Goal: Task Accomplishment & Management: Use online tool/utility

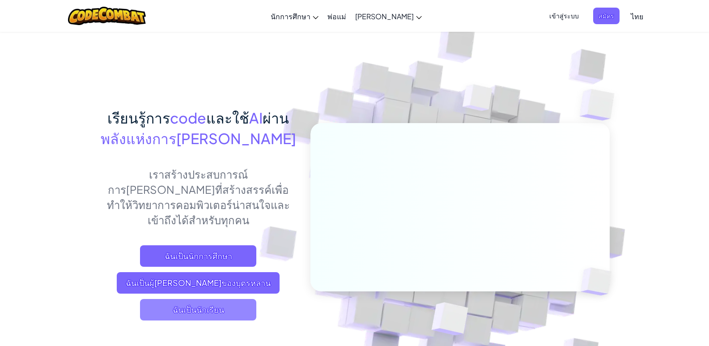
click at [215, 299] on span "ฉันเป็นนักเรียน" at bounding box center [198, 309] width 116 height 21
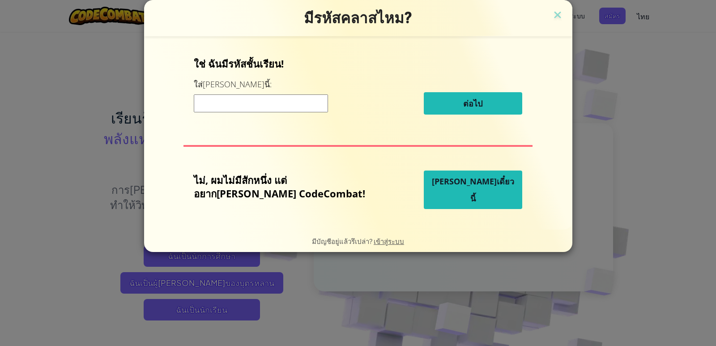
click at [294, 96] on input at bounding box center [261, 103] width 134 height 18
click at [295, 96] on input at bounding box center [261, 103] width 134 height 18
click at [297, 98] on input at bounding box center [261, 103] width 134 height 18
drag, startPoint x: 297, startPoint y: 98, endPoint x: 376, endPoint y: 125, distance: 83.7
click at [297, 101] on input at bounding box center [261, 103] width 134 height 18
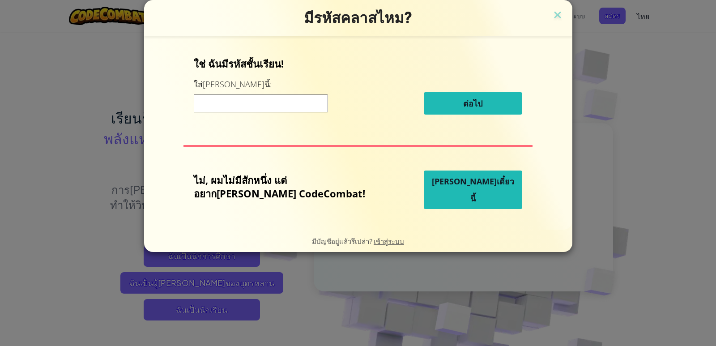
click at [299, 103] on input at bounding box center [261, 103] width 134 height 18
click at [528, 17] on div "มีรหัสคลาสไหม? ใช่ ฉันมีรหัสชั้นเรียน! ใส่มันตรงนี้: ต่อไป ไม่, ผมไม่มีสักหนึ่ง…" at bounding box center [358, 126] width 428 height 252
click at [552, 15] on img at bounding box center [558, 15] width 12 height 13
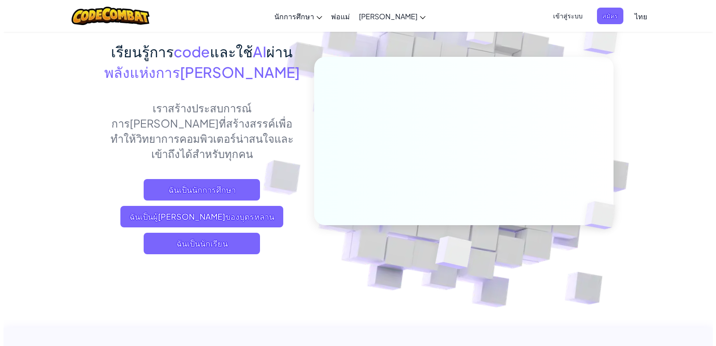
scroll to position [45, 0]
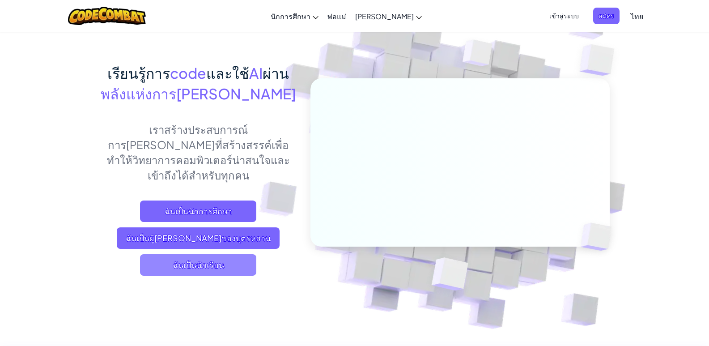
click at [220, 254] on span "ฉันเป็นนักเรียน" at bounding box center [198, 264] width 116 height 21
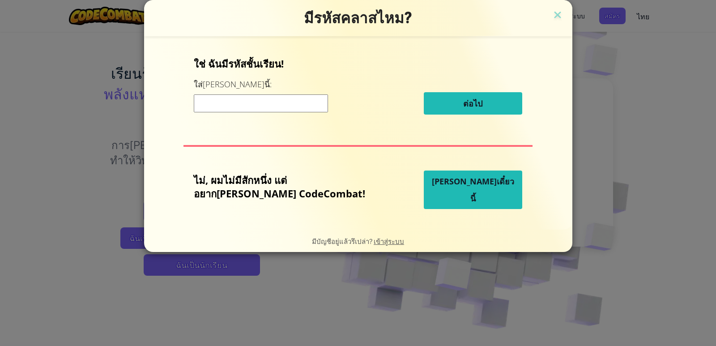
click at [446, 190] on span "[PERSON_NAME]เดี๋ยวนี้" at bounding box center [473, 190] width 82 height 28
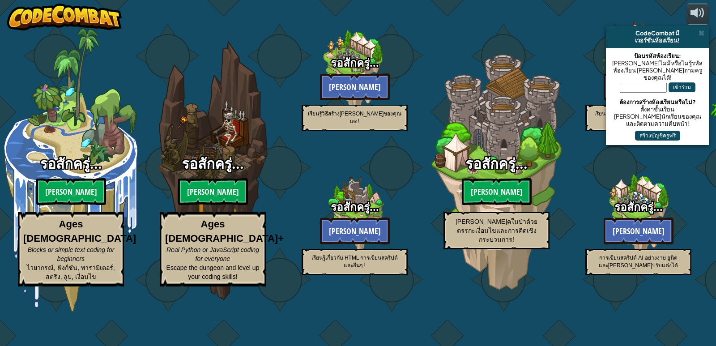
select select "th"
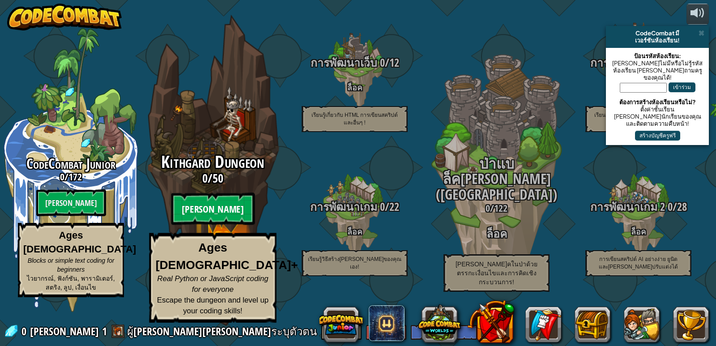
click at [213, 225] on btn "[PERSON_NAME]" at bounding box center [213, 209] width 84 height 32
select select "th"
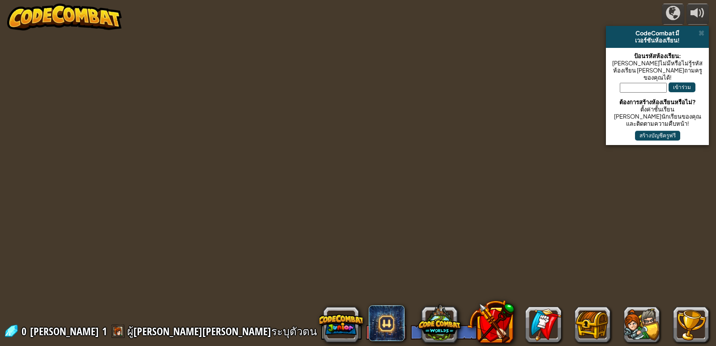
select select "th"
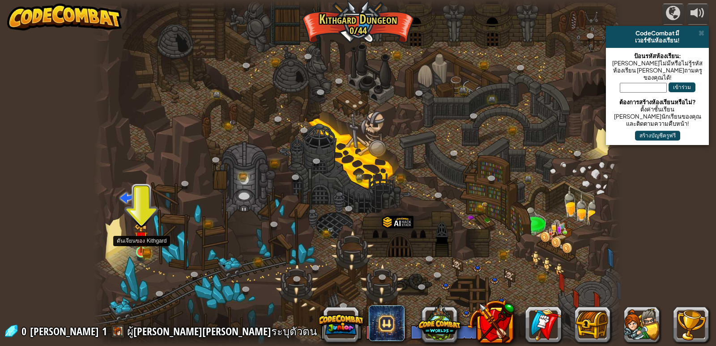
click at [140, 240] on img at bounding box center [141, 239] width 8 height 8
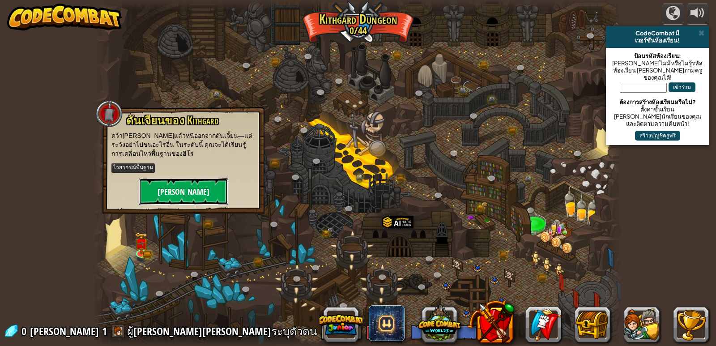
click at [189, 178] on button "[PERSON_NAME]" at bounding box center [184, 191] width 90 height 27
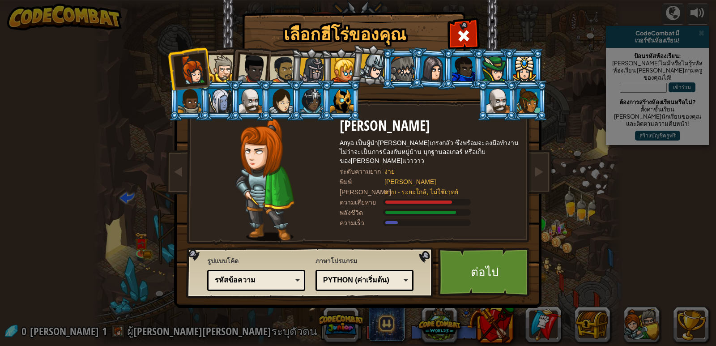
click at [507, 102] on div at bounding box center [498, 101] width 23 height 24
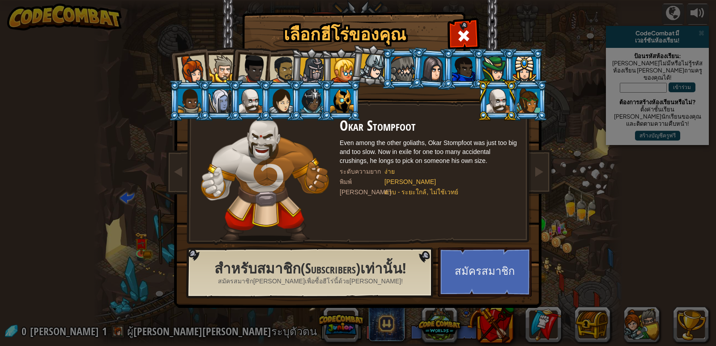
click at [179, 66] on div at bounding box center [192, 70] width 30 height 30
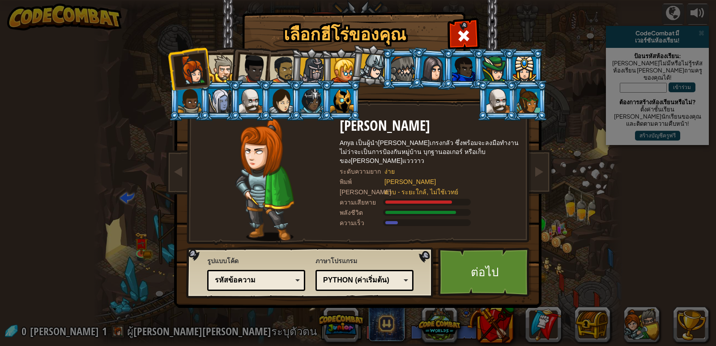
click at [338, 65] on div at bounding box center [343, 70] width 24 height 24
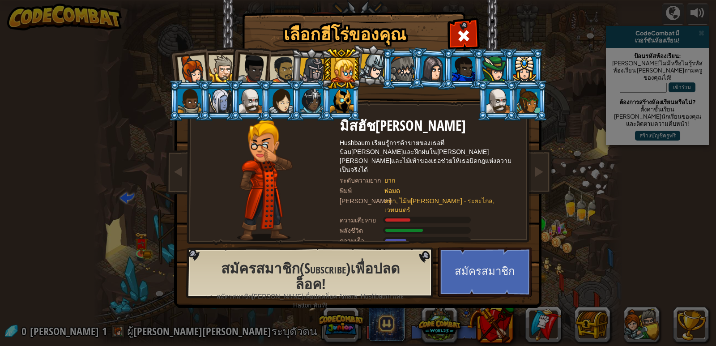
click at [372, 68] on div at bounding box center [373, 67] width 26 height 26
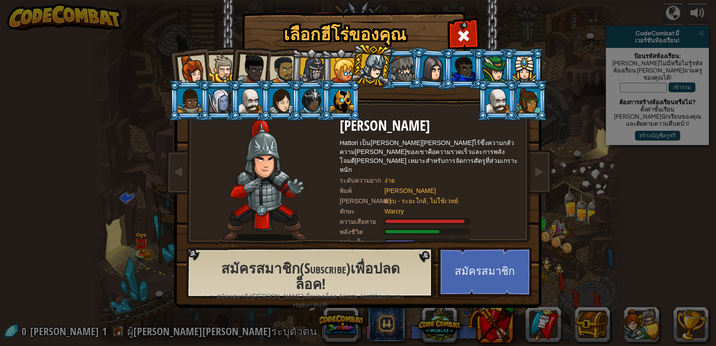
click at [339, 65] on div at bounding box center [343, 70] width 24 height 24
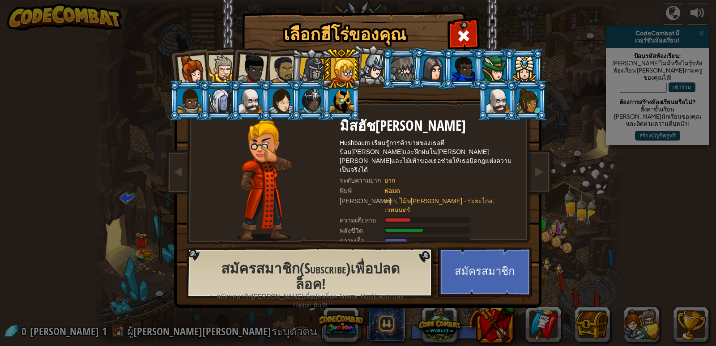
drag, startPoint x: 275, startPoint y: 60, endPoint x: 266, endPoint y: 63, distance: 9.6
click at [275, 60] on div at bounding box center [283, 70] width 28 height 28
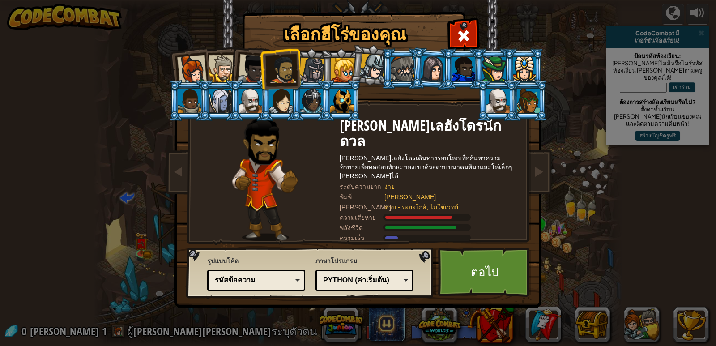
click at [255, 68] on div at bounding box center [253, 69] width 30 height 30
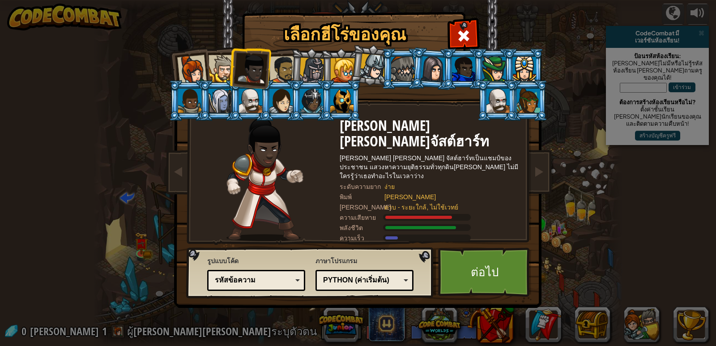
click at [231, 72] on li at bounding box center [250, 67] width 44 height 44
click at [226, 70] on div at bounding box center [222, 68] width 27 height 27
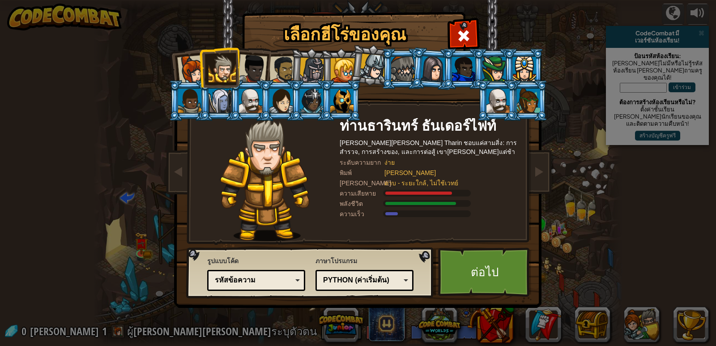
drag, startPoint x: 183, startPoint y: 72, endPoint x: 192, endPoint y: 70, distance: 9.5
click at [184, 71] on div at bounding box center [192, 70] width 30 height 30
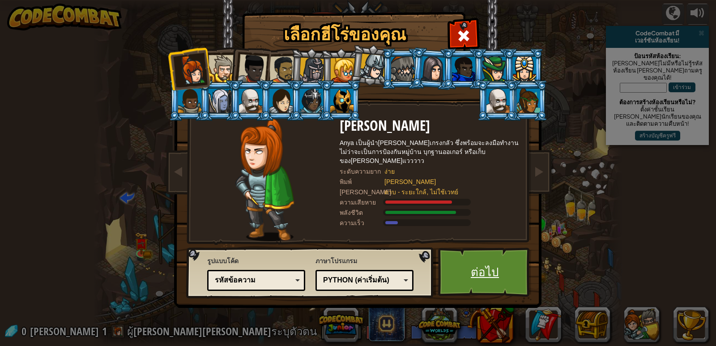
click at [470, 264] on link "ต่อไป" at bounding box center [485, 272] width 94 height 49
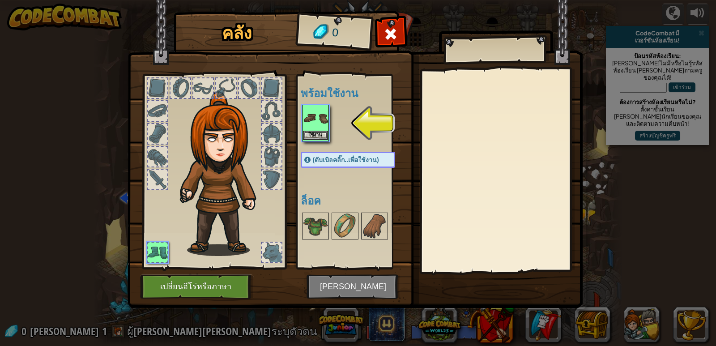
click at [320, 116] on img at bounding box center [315, 118] width 25 height 25
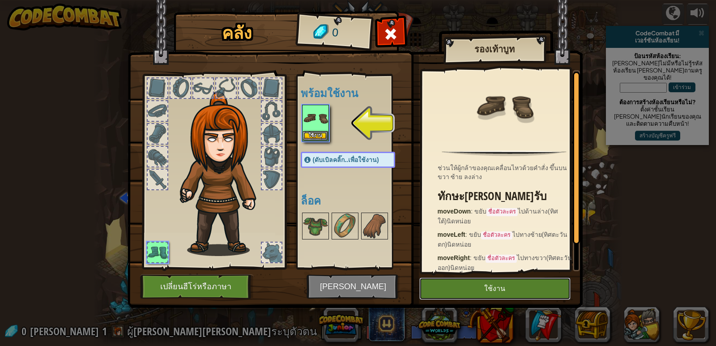
click at [516, 286] on button "ใช้งาน" at bounding box center [494, 289] width 151 height 22
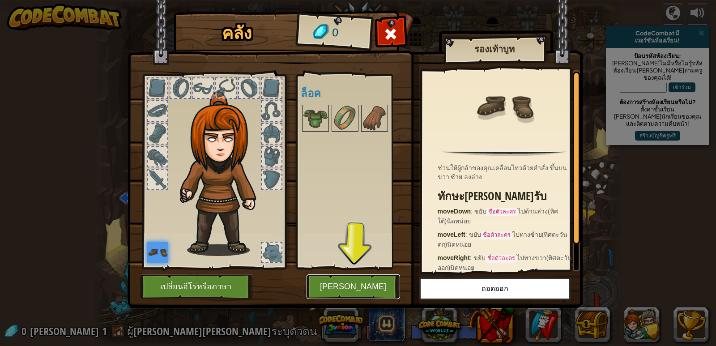
click at [359, 284] on button "[PERSON_NAME]" at bounding box center [354, 286] width 94 height 25
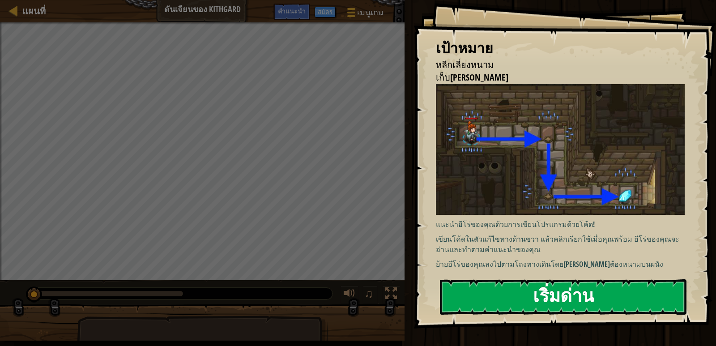
click at [491, 294] on button "เริ่มด่าน" at bounding box center [563, 296] width 247 height 35
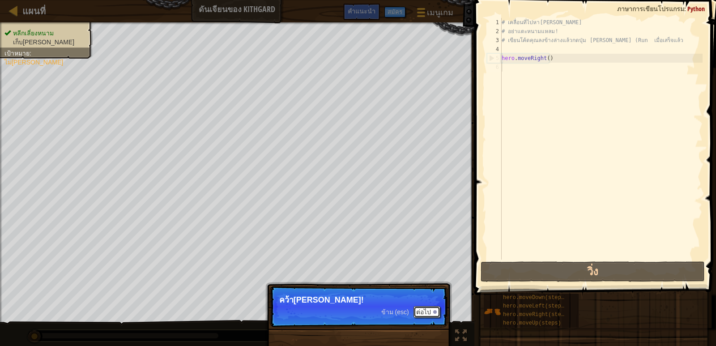
drag, startPoint x: 427, startPoint y: 314, endPoint x: 411, endPoint y: 303, distance: 20.0
click at [427, 313] on button "ต่อไป" at bounding box center [427, 312] width 27 height 12
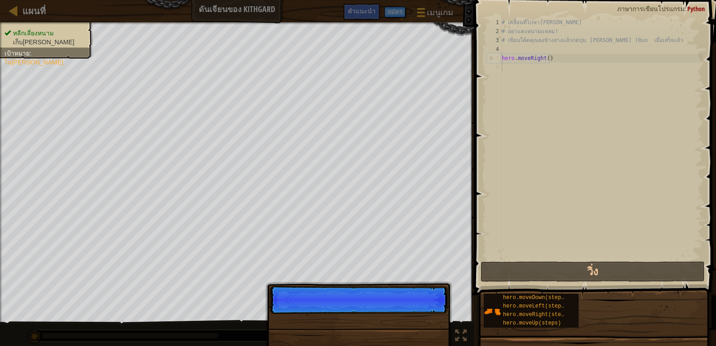
scroll to position [4, 0]
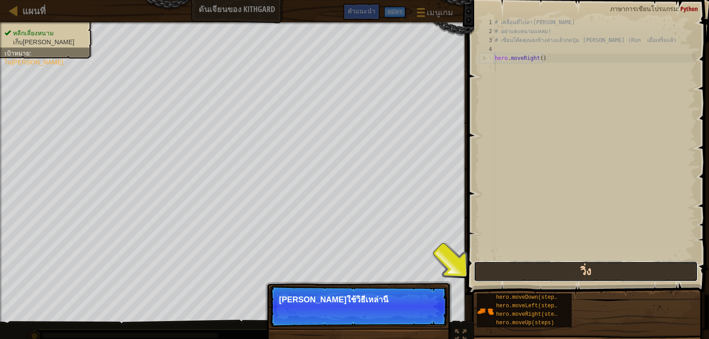
click at [621, 276] on button "วิ่ง" at bounding box center [586, 271] width 224 height 21
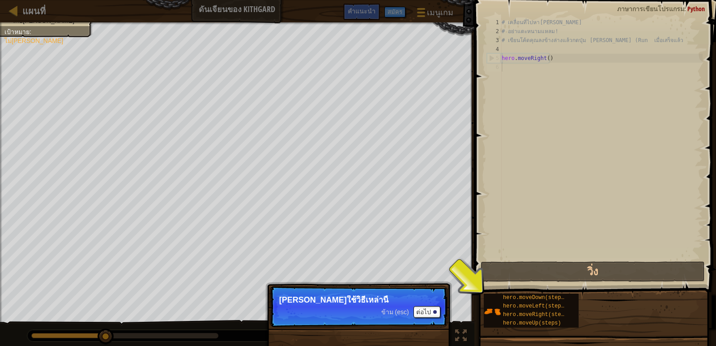
click at [568, 234] on div "# เคลื่อนที่ไปหา[PERSON_NAME] # อย่าแตะหนามแหลม! # เขียนโค้ดคุณลงข้างล่างแล้วกด…" at bounding box center [601, 148] width 203 height 260
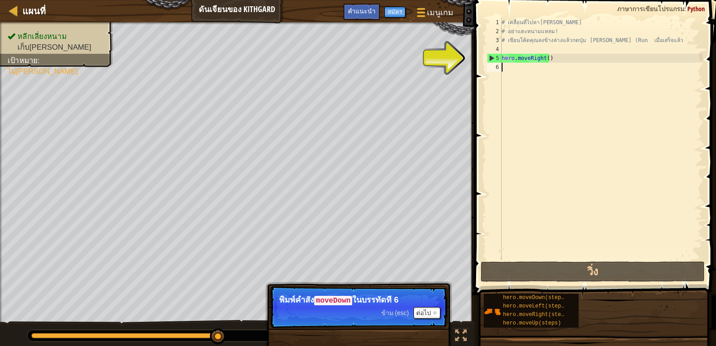
click at [582, 66] on div "# เคลื่อนที่ไปหา[PERSON_NAME] # อย่าแตะหนามแหลม! # เขียนโค้ดคุณลงข้างล่างแล้วกด…" at bounding box center [601, 148] width 203 height 260
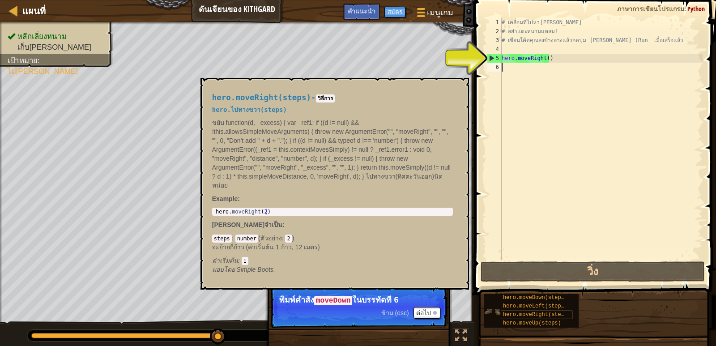
click at [538, 313] on span "hero.moveRight(steps)" at bounding box center [537, 315] width 68 height 6
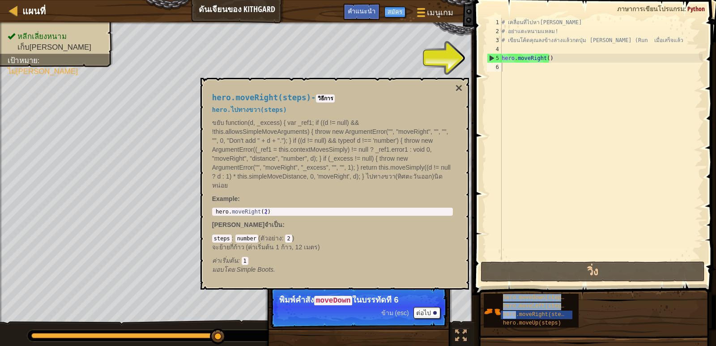
drag, startPoint x: 538, startPoint y: 313, endPoint x: 499, endPoint y: 70, distance: 246.5
click at [499, 70] on div "คำแนะนำ 1 2 3 4 5 6 # เคลื่อนที่ไปหา[PERSON_NAME] # อย่าแตะหนามแหลม! # เขียนโค้…" at bounding box center [594, 171] width 244 height 342
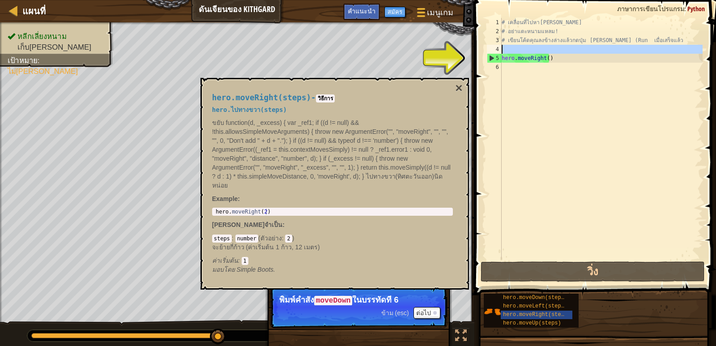
drag, startPoint x: 487, startPoint y: 48, endPoint x: 487, endPoint y: 63, distance: 14.8
click at [487, 50] on div "4" at bounding box center [494, 49] width 15 height 9
type textarea "hero.moveRight()"
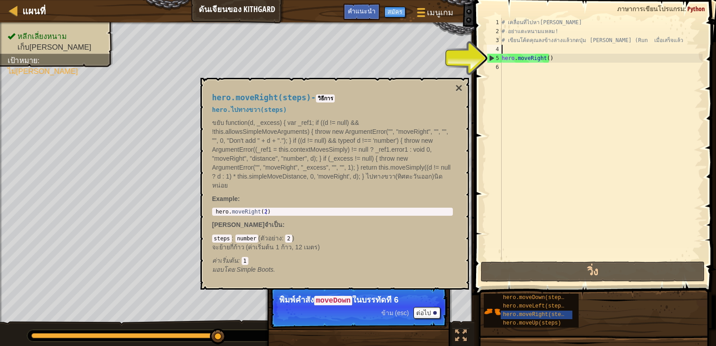
click at [490, 57] on div "5" at bounding box center [494, 58] width 14 height 9
type textarea "hero.moveRight()"
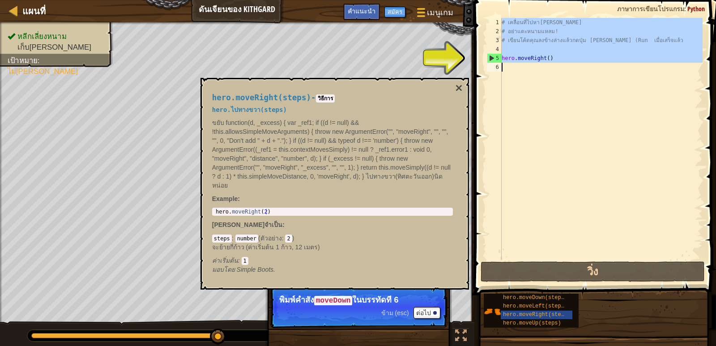
click at [491, 57] on div "5" at bounding box center [494, 58] width 14 height 9
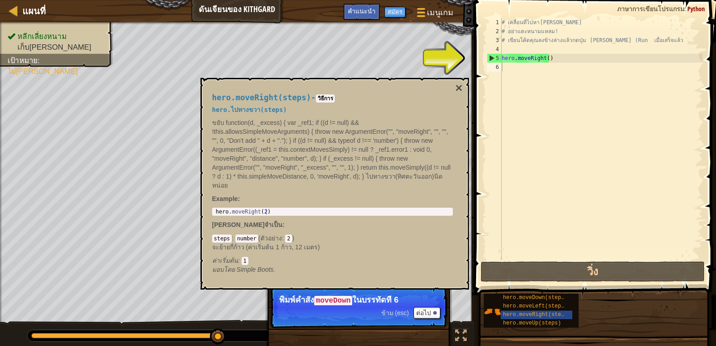
click at [477, 71] on span at bounding box center [596, 134] width 249 height 321
drag, startPoint x: 508, startPoint y: 63, endPoint x: 529, endPoint y: 57, distance: 22.1
click at [509, 62] on div "# เคลื่อนที่ไปหา[PERSON_NAME] # อย่าแตะหนามแหลม! # เขียนโค้ดคุณลงข้างล่างแล้วกด…" at bounding box center [601, 148] width 203 height 260
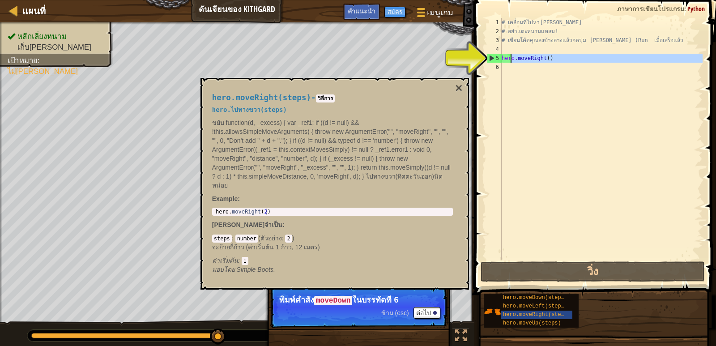
click at [615, 60] on div "# เคลื่อนที่ไปหา[PERSON_NAME] # อย่าแตะหนามแหลม! # เขียนโค้ดคุณลงข้างล่างแล้วกด…" at bounding box center [601, 139] width 203 height 242
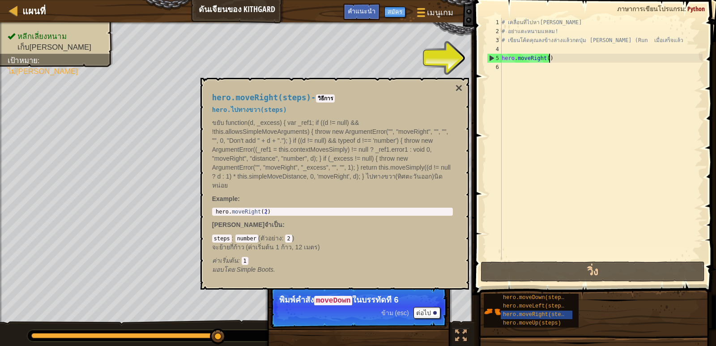
drag, startPoint x: 615, startPoint y: 60, endPoint x: 600, endPoint y: 67, distance: 16.0
click at [612, 63] on div "# เคลื่อนที่ไปหา[PERSON_NAME] # อย่าแตะหนามแหลม! # เขียนโค้ดคุณลงข้างล่างแล้วกด…" at bounding box center [601, 148] width 203 height 260
type textarea "hero.moveRight()"
click at [468, 90] on div "hero.moveRight(steps) - วิธีการ hero.ไปทางขวา(steps) ขยับ function(d, _excess) …" at bounding box center [335, 184] width 269 height 212
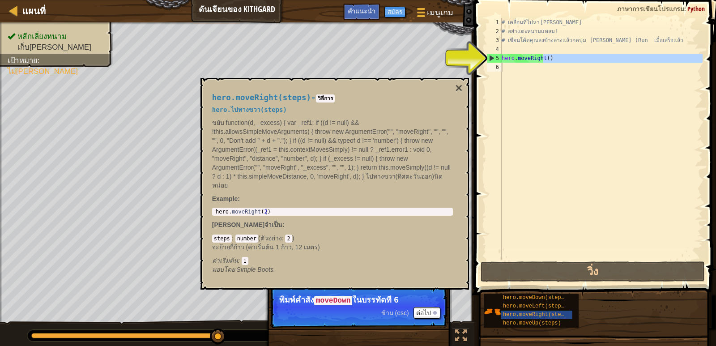
click at [464, 88] on div "hero.moveRight(steps) - วิธีการ hero.ไปทางขวา(steps) ขยับ function(d, _excess) …" at bounding box center [335, 184] width 269 height 212
click at [458, 87] on button "×" at bounding box center [458, 88] width 7 height 13
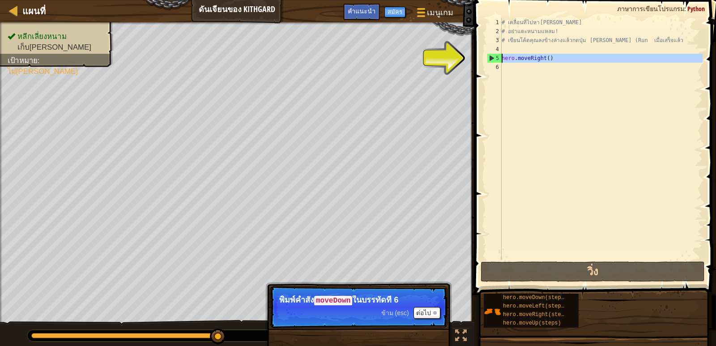
click at [491, 56] on div "5" at bounding box center [494, 58] width 14 height 9
click at [495, 56] on div "5" at bounding box center [494, 58] width 14 height 9
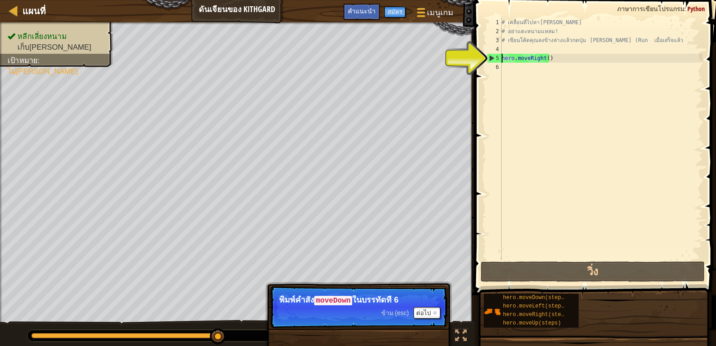
type textarea "hero.moveRight()"
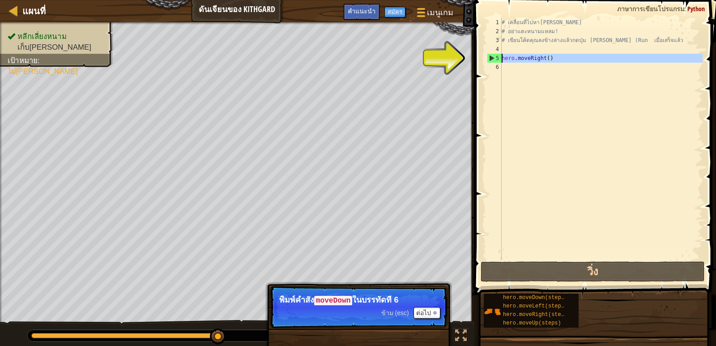
click at [609, 51] on div "# เคลื่อนที่ไปหา[PERSON_NAME] # อย่าแตะหนามแหลม! # เขียนโค้ดคุณลงข้างล่างแล้วกด…" at bounding box center [601, 148] width 203 height 260
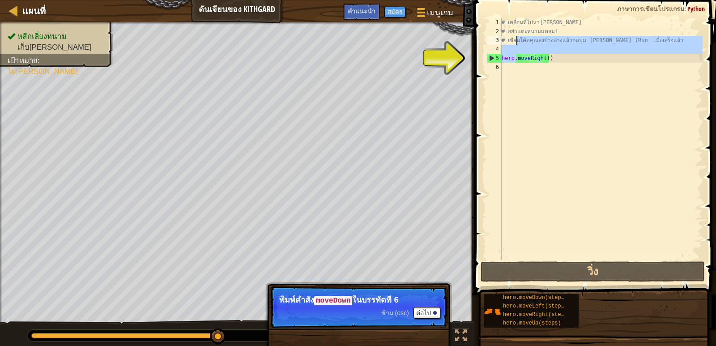
drag, startPoint x: 518, startPoint y: 60, endPoint x: 518, endPoint y: 44, distance: 15.2
click at [518, 44] on div "# เคลื่อนที่ไปหา[PERSON_NAME] # อย่าแตะหนามแหลม! # เขียนโค้ดคุณลงข้างล่างแล้วกด…" at bounding box center [601, 148] width 203 height 260
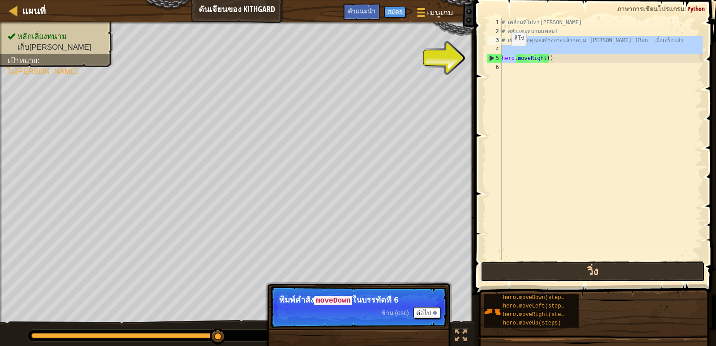
click at [564, 278] on button "วิ่ง" at bounding box center [593, 271] width 224 height 21
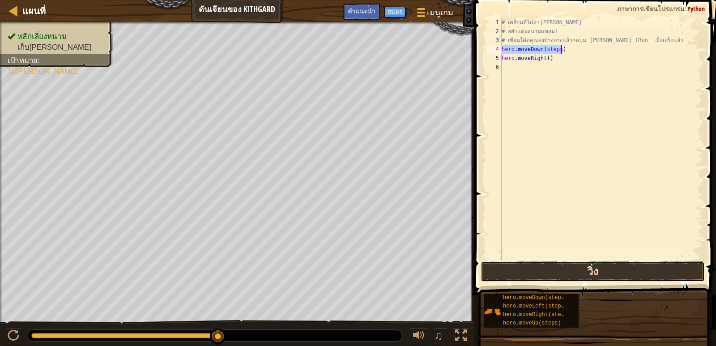
click at [631, 266] on button "วิ่ง" at bounding box center [593, 271] width 224 height 21
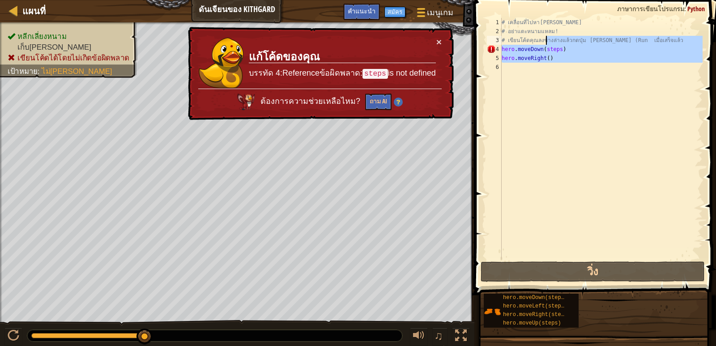
drag, startPoint x: 546, startPoint y: 64, endPoint x: 546, endPoint y: 43, distance: 21.5
click at [547, 42] on div "# เคลื่อนที่ไปหา[PERSON_NAME] # อย่าแตะหนามแหลม! # เขียนโค้ดคุณลงข้างล่างแล้วกด…" at bounding box center [601, 148] width 203 height 260
type textarea "# เขียนโค้ดคุณลงข้างล่างแล้วกดปุ่ม [PERSON_NAME] (Run เมื่อเสร็จแล้ว hero.moveD…"
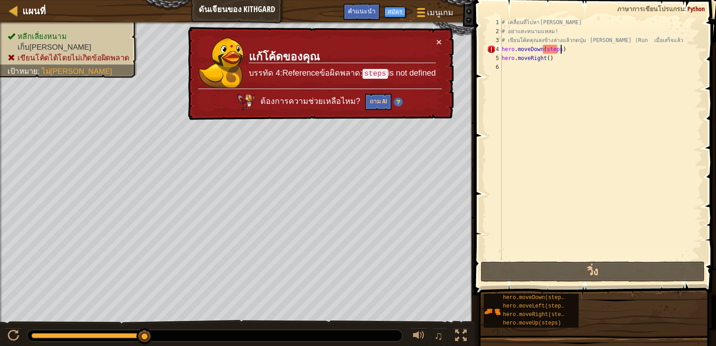
click at [566, 52] on div "# เคลื่อนที่ไปหา[PERSON_NAME] # อย่าแตะหนามแหลม! # เขียนโค้ดคุณลงข้างล่างแล้วกด…" at bounding box center [601, 148] width 203 height 260
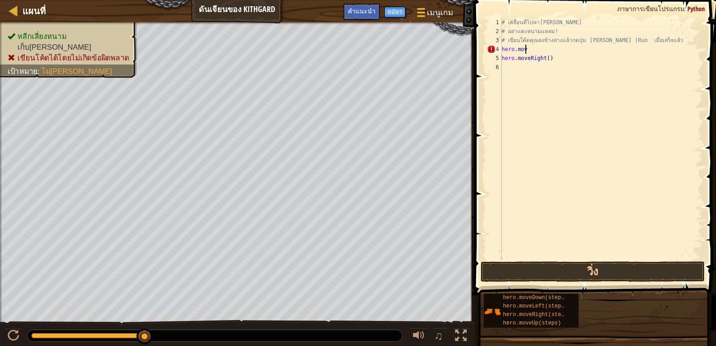
type textarea "h"
click at [577, 59] on div "# เคลื่อนที่ไปหา[PERSON_NAME] # อย่าแตะหนามแหลม! # เขียนโค้ดคุณลงข้างล่างแล้วกด…" at bounding box center [601, 148] width 203 height 260
click at [589, 271] on button "วิ่ง" at bounding box center [593, 271] width 224 height 21
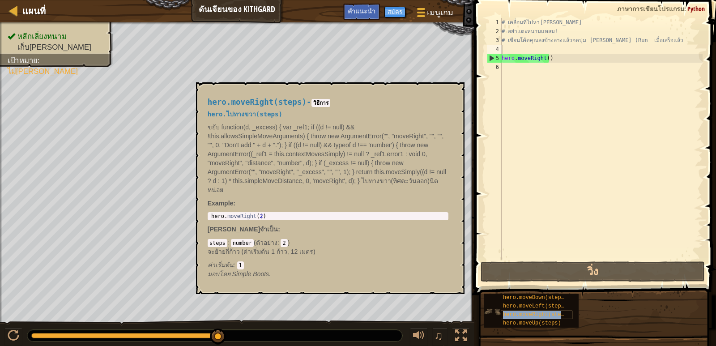
type textarea "hero.moveRight(steps)"
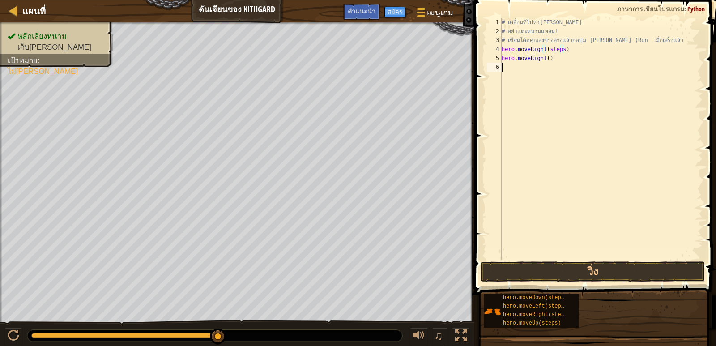
click at [525, 103] on div "# เคลื่อนที่ไปหา[PERSON_NAME] # อย่าแตะหนามแหลม! # เขียนโค้ดคุณลงข้างล่างแล้วกด…" at bounding box center [601, 148] width 203 height 260
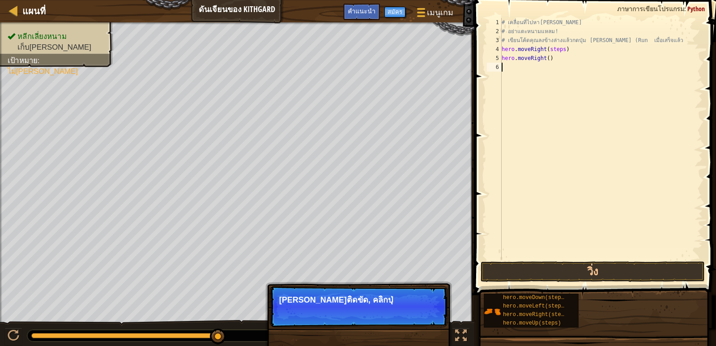
drag, startPoint x: 609, startPoint y: 75, endPoint x: 557, endPoint y: 24, distance: 72.8
click at [606, 68] on div "# เคลื่อนที่ไปหา[PERSON_NAME] # อย่าแตะหนามแหลม! # เขียนโค้ดคุณลงข้างล่างแล้วกด…" at bounding box center [601, 148] width 203 height 260
click at [547, 57] on div "# เคลื่อนที่ไปหา[PERSON_NAME] # อย่าแตะหนามแหลม! # เขียนโค้ดคุณลงข้างล่างแล้วกด…" at bounding box center [601, 148] width 203 height 260
click at [560, 50] on div "# เคลื่อนที่ไปหา[PERSON_NAME] # อย่าแตะหนามแหลม! # เขียนโค้ดคุณลงข้างล่างแล้วกด…" at bounding box center [601, 148] width 203 height 260
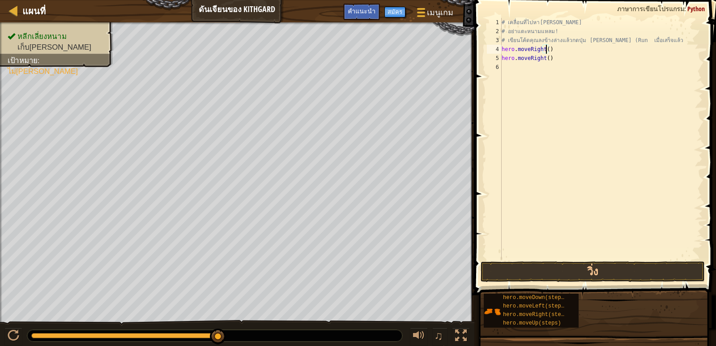
scroll to position [4, 4]
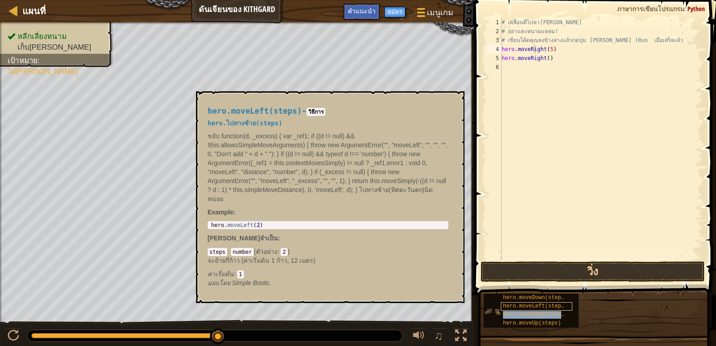
type textarea "hero.moveRihero.moveRight(steps)ght(5)"
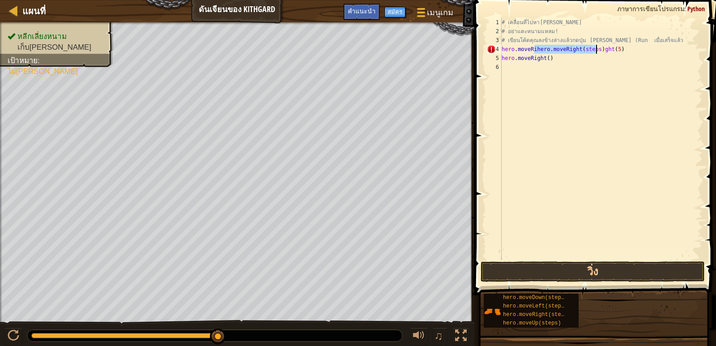
drag, startPoint x: 672, startPoint y: 163, endPoint x: 524, endPoint y: 90, distance: 164.6
click at [600, 124] on div "# เคลื่อนที่ไปหา[PERSON_NAME] # อย่าแตะหนามแหลม! # เขียนโค้ดคุณลงข้างล่างแล้วกด…" at bounding box center [601, 148] width 203 height 260
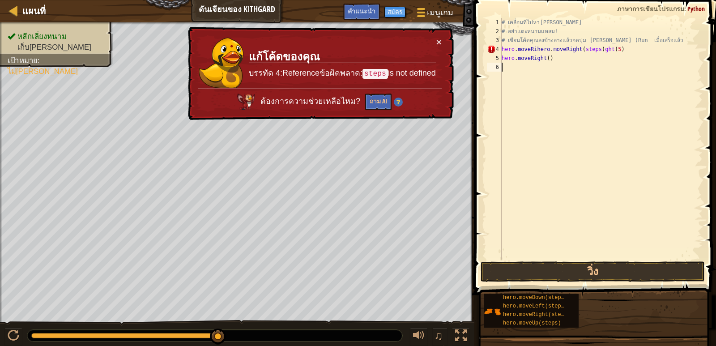
drag, startPoint x: 567, startPoint y: 164, endPoint x: 566, endPoint y: 158, distance: 6.3
click at [567, 164] on div "# เคลื่อนที่ไปหา[PERSON_NAME] # อย่าแตะหนามแหลม! # เขียนโค้ดคุณลงข้างล่างแล้วกด…" at bounding box center [601, 148] width 203 height 260
click at [557, 65] on div "# เคลื่อนที่ไปหา[PERSON_NAME] # อย่าแตะหนามแหลม! # เขียนโค้ดคุณลงข้างล่างแล้วกด…" at bounding box center [601, 148] width 203 height 260
drag, startPoint x: 613, startPoint y: 48, endPoint x: 616, endPoint y: 62, distance: 14.3
type textarea "hero.moveRihero.moveRight(steps)"
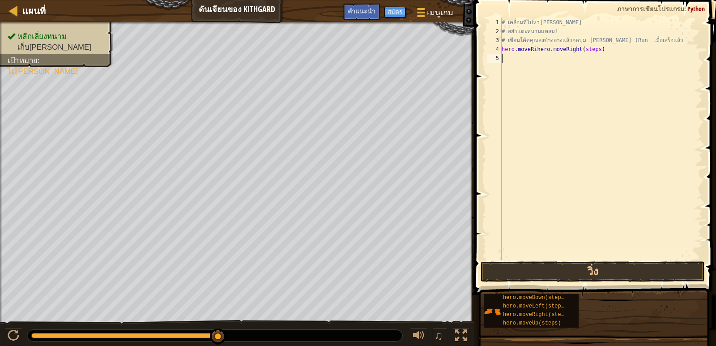
click at [620, 106] on div "# เคลื่อนที่ไปหา[PERSON_NAME] # อย่าแตะหนามแหลม! # เขียนโค้ดคุณลงข้างล่างแล้วกด…" at bounding box center [601, 148] width 203 height 260
click at [614, 52] on div "# เคลื่อนที่ไปหา[PERSON_NAME] # อย่าแตะหนามแหลม! # เขียนโค้ดคุณลงข้างล่างแล้วกด…" at bounding box center [601, 148] width 203 height 260
type textarea "h"
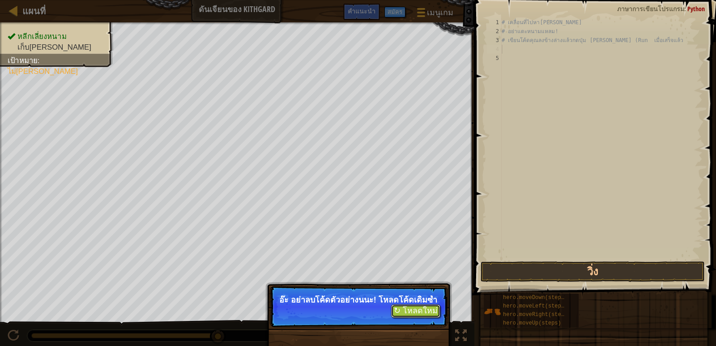
click at [405, 318] on button "↻ โหลดใหม่" at bounding box center [415, 310] width 49 height 13
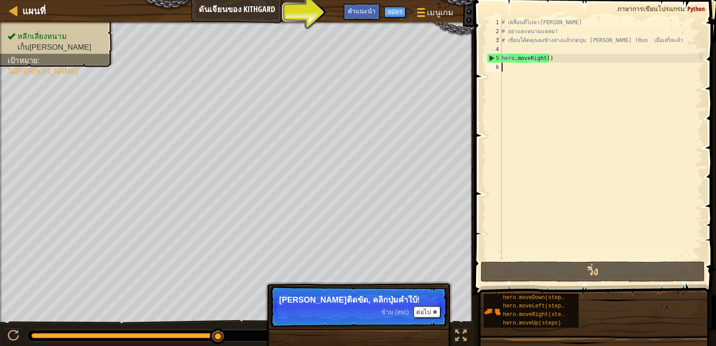
click at [367, 11] on span "คำแนะนำ" at bounding box center [362, 11] width 28 height 9
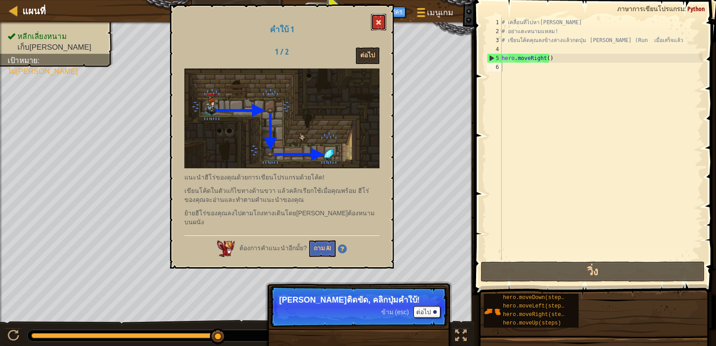
click at [376, 22] on span at bounding box center [379, 22] width 6 height 6
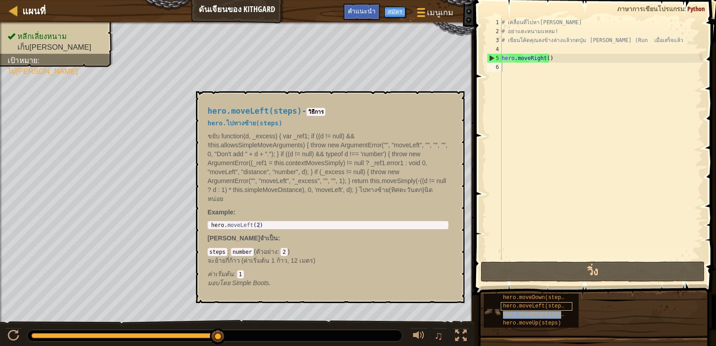
type textarea "hero.moveRight(steps)"
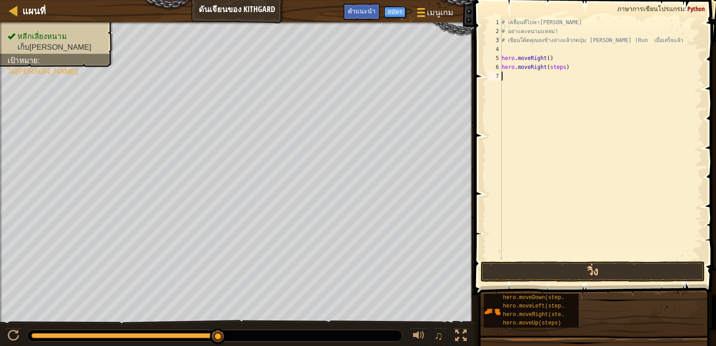
click at [562, 141] on div "# เคลื่อนที่ไปหา[PERSON_NAME] # อย่าแตะหนามแหลม! # เขียนโค้ดคุณลงข้างล่างแล้วกด…" at bounding box center [601, 148] width 203 height 260
click at [588, 273] on button "วิ่ง" at bounding box center [593, 271] width 224 height 21
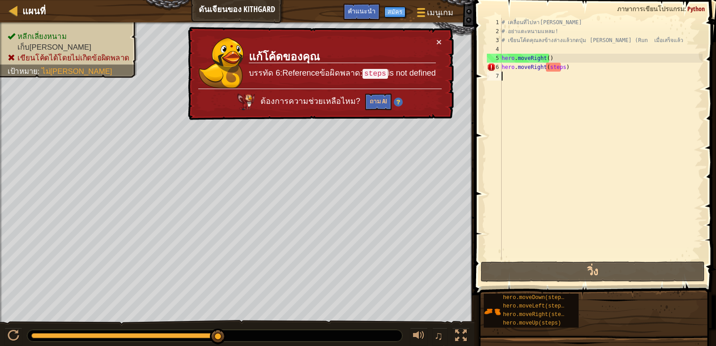
click at [560, 70] on div "# เคลื่อนที่ไปหา[PERSON_NAME] # อย่าแตะหนามแหลม! # เขียนโค้ดคุณลงข้างล่างแล้วกด…" at bounding box center [601, 148] width 203 height 260
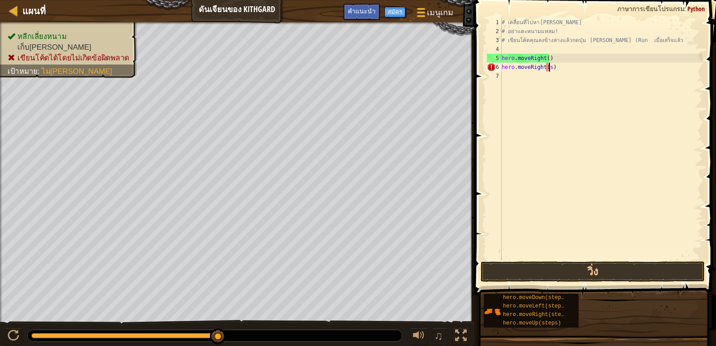
type textarea "hero.moveRight()"
drag, startPoint x: 568, startPoint y: 71, endPoint x: 560, endPoint y: 65, distance: 9.9
drag, startPoint x: 560, startPoint y: 65, endPoint x: 515, endPoint y: 64, distance: 44.3
click at [515, 64] on div "# เคลื่อนที่ไปหา[PERSON_NAME] # อย่าแตะหนามแหลม! # เขียนโค้ดคุณลงข้างล่างแล้วกด…" at bounding box center [601, 148] width 203 height 260
click at [500, 68] on div "6" at bounding box center [494, 67] width 15 height 9
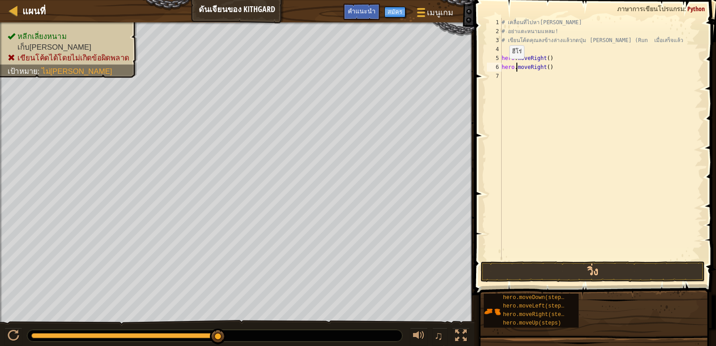
type textarea "hero.moveRight()"
drag, startPoint x: 503, startPoint y: 67, endPoint x: 553, endPoint y: 69, distance: 50.2
click at [553, 69] on div "# เคลื่อนที่ไปหา[PERSON_NAME] # อย่าแตะหนามแหลม! # เขียนโค้ดคุณลงข้างล่างแล้วกด…" at bounding box center [601, 148] width 203 height 260
drag, startPoint x: 547, startPoint y: 70, endPoint x: 536, endPoint y: 140, distance: 71.2
click at [536, 140] on div "# เคลื่อนที่ไปหา[PERSON_NAME] # อย่าแตะหนามแหลม! # เขียนโค้ดคุณลงข้างล่างแล้วกด…" at bounding box center [601, 148] width 203 height 260
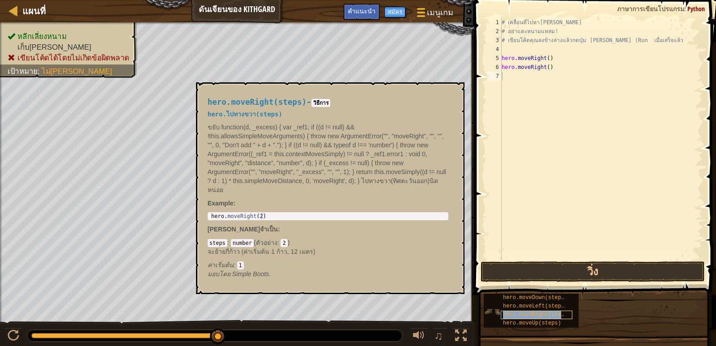
click at [516, 316] on span "hero.moveRight(steps)" at bounding box center [537, 315] width 68 height 6
click at [353, 210] on div "hero.moveRight(steps) - วิธีการ hero.ไปทางขวา(steps) ขยับ function(d, _excess) …" at bounding box center [327, 188] width 253 height 197
click at [348, 210] on div "hero.moveRight(steps) - วิธีการ hero.ไปทางขวา(steps) ขยับ function(d, _excess) …" at bounding box center [327, 188] width 253 height 197
type textarea "hero.moveRight(2)"
click at [347, 215] on div "hero . moveRight ( 2 )" at bounding box center [327, 222] width 237 height 19
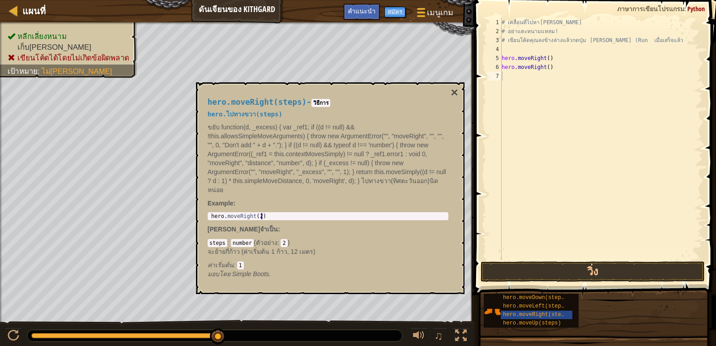
click at [349, 213] on div "hero . moveRight ( 2 )" at bounding box center [327, 222] width 237 height 19
click at [460, 94] on div "hero.moveRight(steps) - วิธีการ hero.ไปทางขวา(steps) ขยับ function(d, _excess) …" at bounding box center [330, 188] width 269 height 212
type textarea "hero.moveRight()"
click at [512, 68] on div "# เคลื่อนที่ไปหา[PERSON_NAME] # อย่าแตะหนามแหลม! # เขียนโค้ดคุณลงข้างล่างแล้วกด…" at bounding box center [601, 148] width 203 height 260
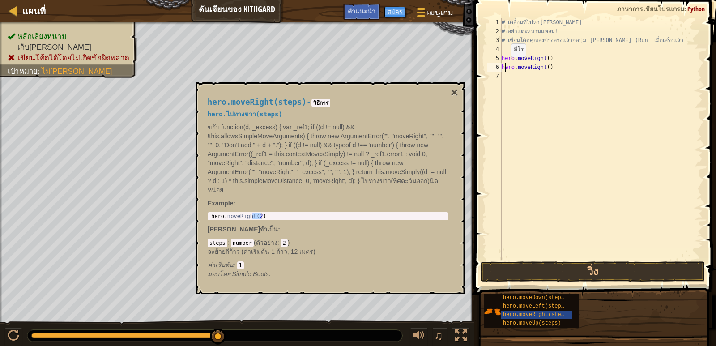
click at [504, 66] on div "# เคลื่อนที่ไปหา[PERSON_NAME] # อย่าแตะหนามแหลม! # เขียนโค้ดคุณลงข้างล่างแล้วกด…" at bounding box center [601, 148] width 203 height 260
click at [513, 68] on div "# เคลื่อนที่ไปหา[PERSON_NAME] # อย่าแตะหนามแหลม! # เขียนโค้ดคุณลงข้างล่างแล้วกด…" at bounding box center [601, 148] width 203 height 260
drag, startPoint x: 512, startPoint y: 70, endPoint x: 636, endPoint y: 89, distance: 125.5
click at [648, 96] on div "# เคลื่อนที่ไปหา[PERSON_NAME] # อย่าแตะหนามแหลม! # เขียนโค้ดคุณลงข้างล่างแล้วกด…" at bounding box center [601, 148] width 203 height 260
click at [509, 69] on div "# เคลื่อนที่ไปหา[PERSON_NAME] # อย่าแตะหนามแหลม! # เขียนโค้ดคุณลงข้างล่างแล้วกด…" at bounding box center [601, 148] width 203 height 260
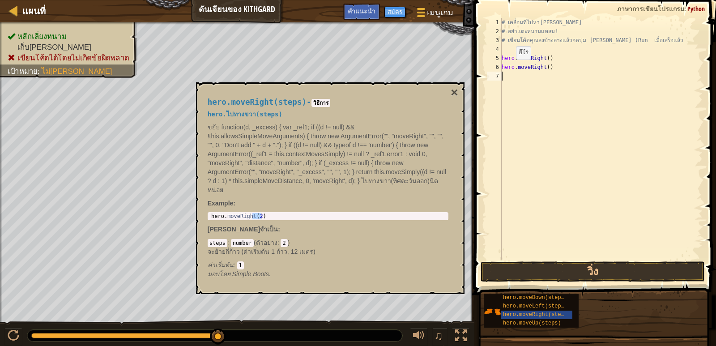
type textarea "hero.moveRight()"
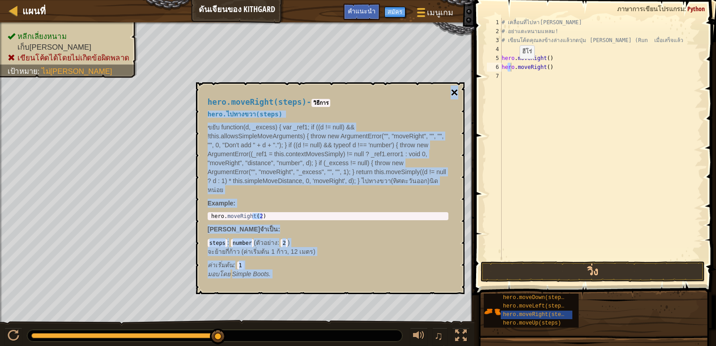
drag, startPoint x: 513, startPoint y: 67, endPoint x: 453, endPoint y: 98, distance: 67.1
click at [456, 96] on div "hero.moveRight(steps) - วิธีการ hero.ไปทางขวา(steps) ขยับ function(d, _excess) …" at bounding box center [330, 188] width 269 height 212
click at [452, 96] on button "×" at bounding box center [454, 92] width 7 height 13
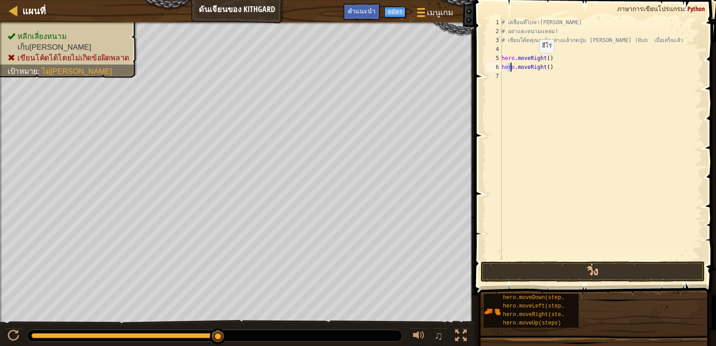
drag, startPoint x: 534, startPoint y: 62, endPoint x: 696, endPoint y: 75, distance: 163.0
click at [696, 75] on div "# เคลื่อนที่ไปหา[PERSON_NAME] # อย่าแตะหนามแหลม! # เขียนโค้ดคุณลงข้างล่างแล้วกด…" at bounding box center [601, 148] width 203 height 260
click at [693, 73] on div "# เคลื่อนที่ไปหา[PERSON_NAME] # อย่าแตะหนามแหลม! # เขียนโค้ดคุณลงข้างล่างแล้วกด…" at bounding box center [601, 148] width 203 height 260
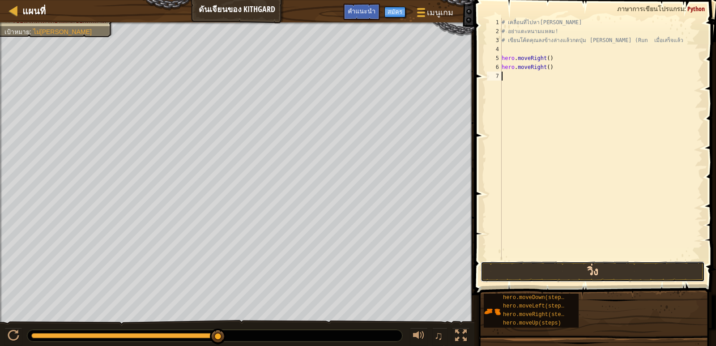
click at [598, 268] on button "วิ่ง" at bounding box center [593, 271] width 224 height 21
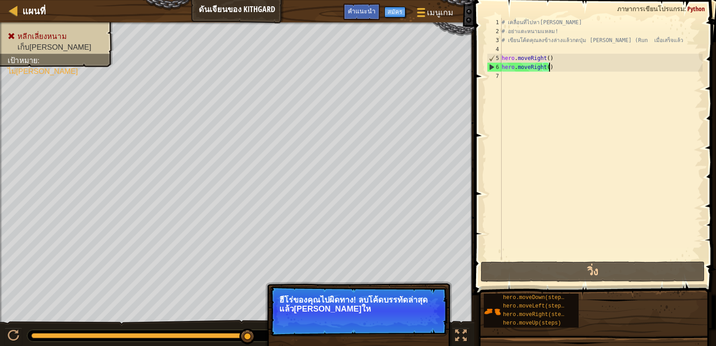
click at [549, 67] on div "# เคลื่อนที่ไปหา[PERSON_NAME] # อย่าแตะหนามแหลม! # เขียนโค้ดคุณลงข้างล่างแล้วกด…" at bounding box center [601, 148] width 203 height 260
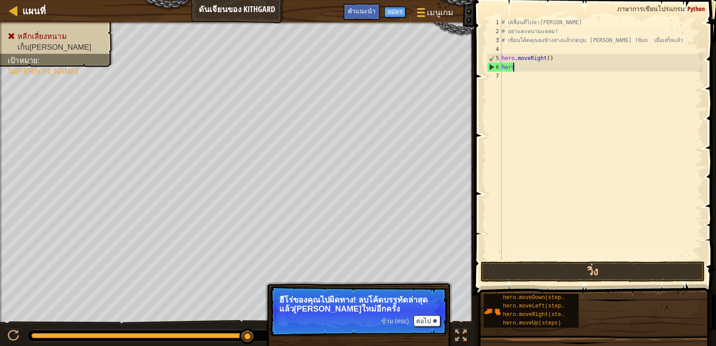
type textarea "h"
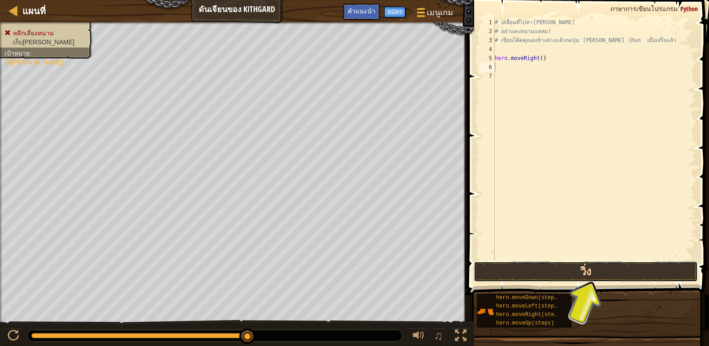
click at [608, 277] on button "วิ่ง" at bounding box center [586, 271] width 224 height 21
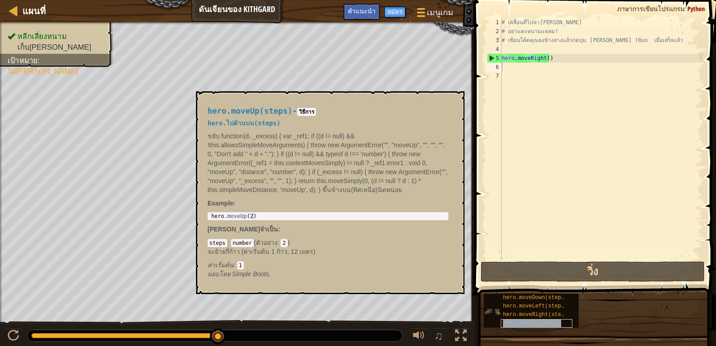
type textarea "hero.moveRight()"
type textarea "hero.moveUp(steps)"
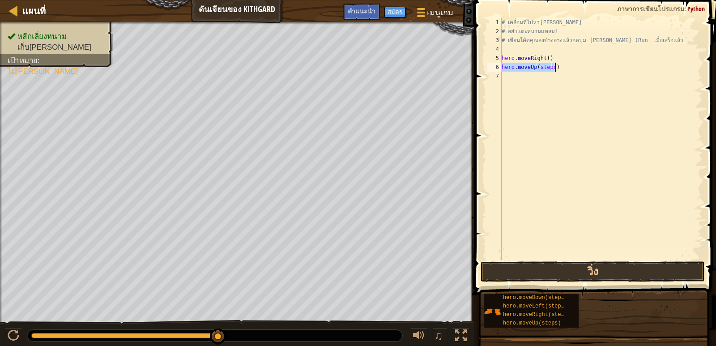
drag, startPoint x: 577, startPoint y: 78, endPoint x: 551, endPoint y: 87, distance: 27.9
click at [577, 78] on div "# เคลื่อนที่ไปหา[PERSON_NAME] # อย่าแตะหนามแหลม! # เขียนโค้ดคุณลงข้างล่างแล้วกด…" at bounding box center [601, 148] width 203 height 260
click at [496, 274] on button "วิ่ง" at bounding box center [593, 271] width 224 height 21
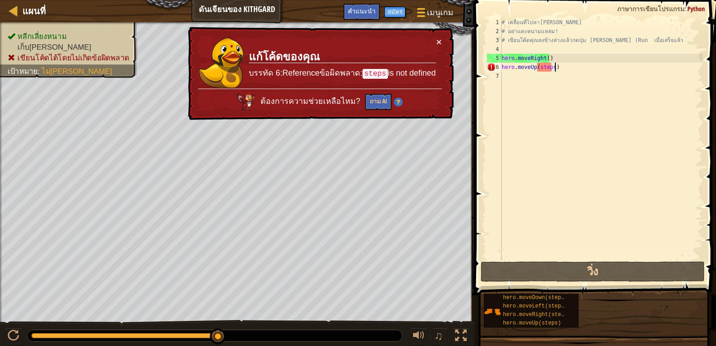
click at [560, 66] on div "# เคลื่อนที่ไปหา[PERSON_NAME] # อย่าแตะหนามแหลม! # เขียนโค้ดคุณลงข้างล่างแล้วกด…" at bounding box center [601, 148] width 203 height 260
click at [375, 101] on button "ถาม AI" at bounding box center [378, 102] width 26 height 17
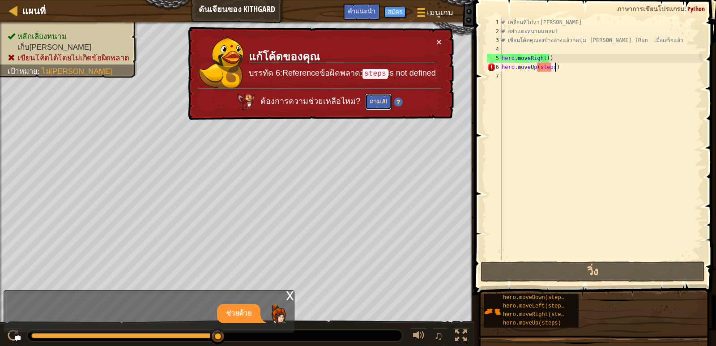
click at [376, 101] on button "ถาม AI" at bounding box center [378, 102] width 26 height 17
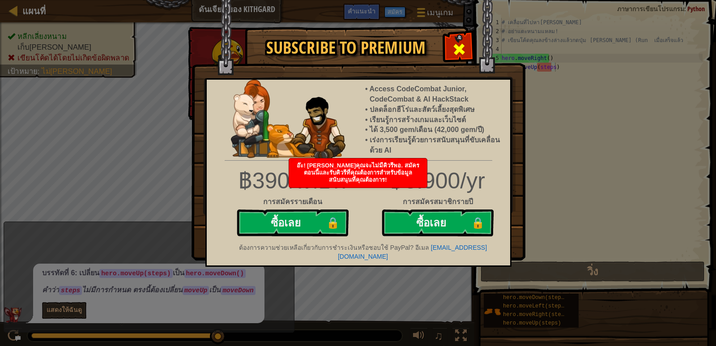
click at [463, 35] on div at bounding box center [459, 48] width 28 height 28
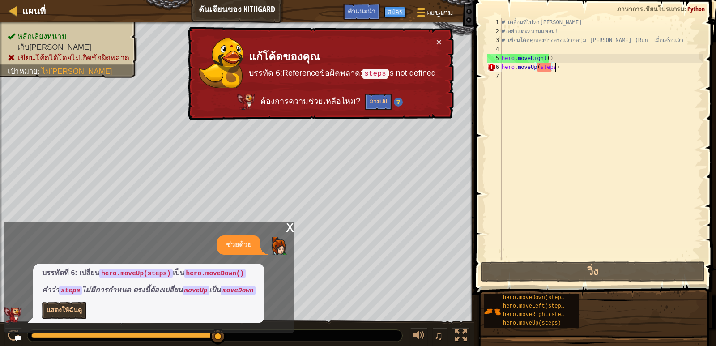
scroll to position [4, 0]
drag, startPoint x: 573, startPoint y: 68, endPoint x: 553, endPoint y: 63, distance: 20.6
click at [553, 63] on div "# เคลื่อนที่ไปหา[PERSON_NAME] # อย่าแตะหนามแหลม! # เขียนโค้ดคุณลงข้างล่างแล้วกด…" at bounding box center [601, 148] width 203 height 260
click at [561, 69] on div "# เคลื่อนที่ไปหา[PERSON_NAME] # อย่าแตะหนามแหลม! # เขียนโค้ดคุณลงข้างล่างแล้วกด…" at bounding box center [601, 148] width 203 height 260
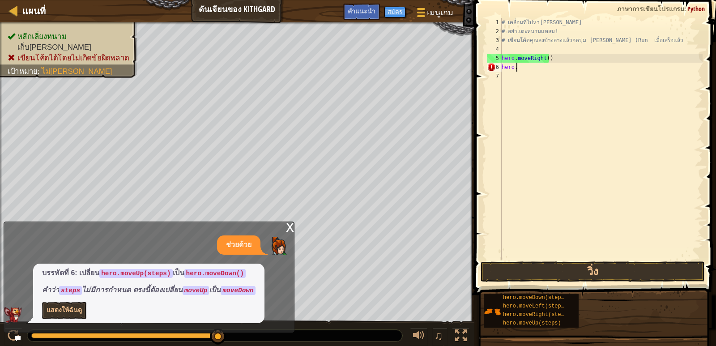
type textarea "h"
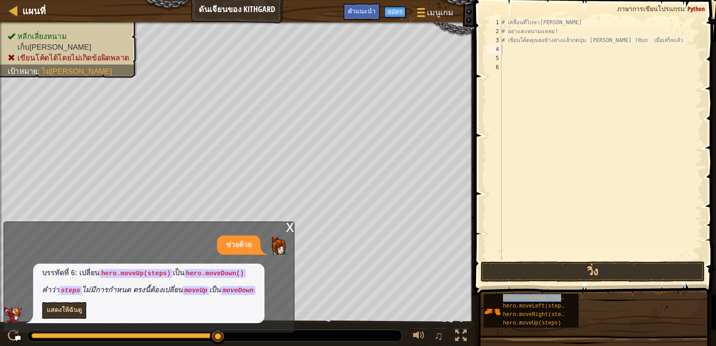
type textarea "hero.moveDown(steps)"
drag, startPoint x: 551, startPoint y: 51, endPoint x: 571, endPoint y: 54, distance: 20.9
click at [568, 54] on div "# เคลื่อนที่ไปหา[PERSON_NAME] # อย่าแตะหนามแหลม! # เขียนโค้ดคุณลงข้างล่างแล้วกด…" at bounding box center [601, 148] width 203 height 260
type textarea "hero.moveDown(steps)"
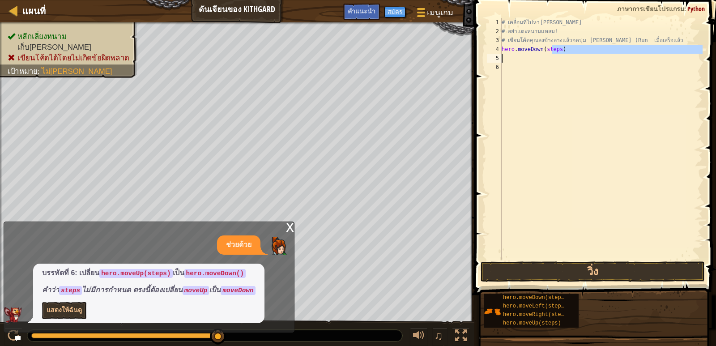
click at [568, 54] on div "# เคลื่อนที่ไปหา[PERSON_NAME] # อย่าแตะหนามแหลม! # เขียนโค้ดคุณลงข้างล่างแล้วกด…" at bounding box center [601, 139] width 203 height 242
click at [568, 54] on div "# เคลื่อนที่ไปหา[PERSON_NAME] # อย่าแตะหนามแหลม! # เขียนโค้ดคุณลงข้างล่างแล้วกด…" at bounding box center [601, 148] width 203 height 260
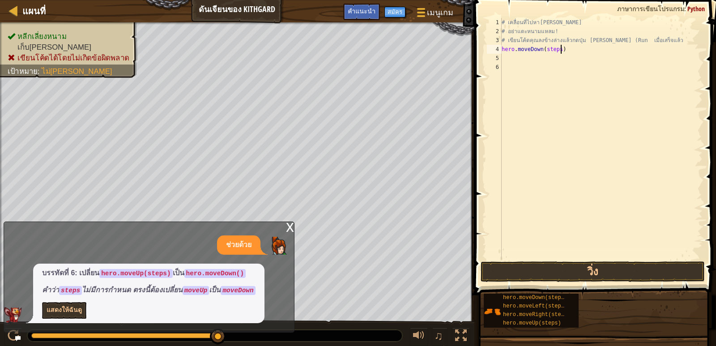
click at [568, 50] on div "# เคลื่อนที่ไปหา[PERSON_NAME] # อย่าแตะหนามแหลม! # เขียนโค้ดคุณลงข้างล่างแล้วกด…" at bounding box center [601, 148] width 203 height 260
type textarea "h"
type textarea "# เขียนโค้ดคุณลงข้างล่างแล้วกดปุ่ม [PERSON_NAME] (Run เมื่อเสร็จ"
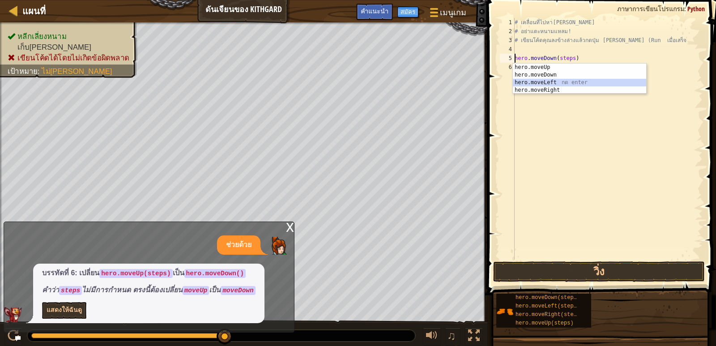
click at [550, 84] on div "hero.moveUp กด enter hero.moveDown กด enter hero.moveLeft กด enter hero.moveRig…" at bounding box center [579, 87] width 133 height 46
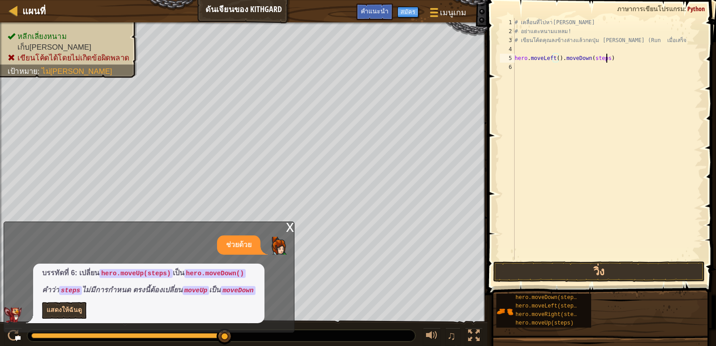
click at [615, 59] on div "# เคลื่อนที่ไปหา[PERSON_NAME] # อย่าแตะหนามแหลม! # เขียนโค้ดคุณลงข้างล่างแล้วกด…" at bounding box center [608, 148] width 190 height 260
type textarea "hero.moveLeft()."
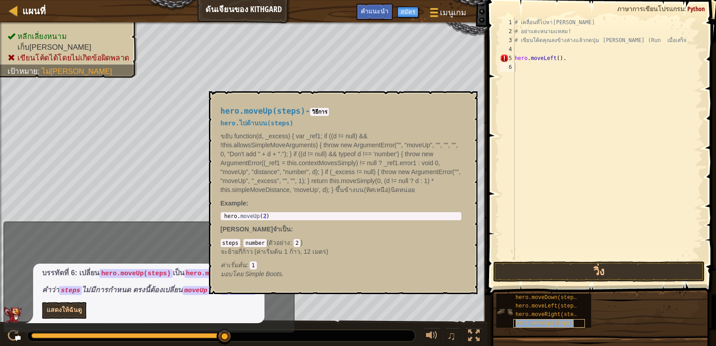
type textarea "hero.moveLeft()."
type textarea "# เขียนโค้ดคุณลงข้างล่างแล้วกดปุ่ม [PERSON_NAME] (Run เมื่อเสร็จ"
type textarea "hero.moveLeft()."
type textarea "hero.moveUp(steps)"
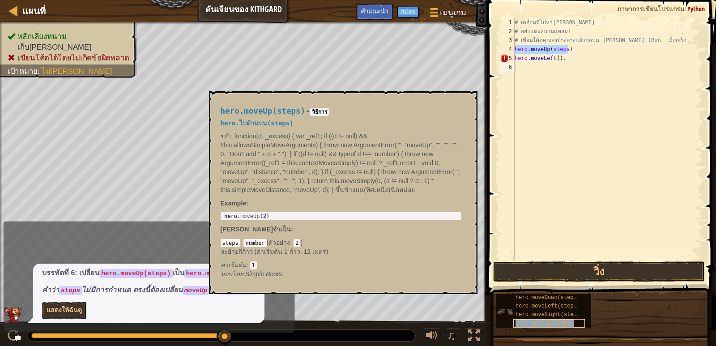
type textarea "hero.moveUp(steps)"
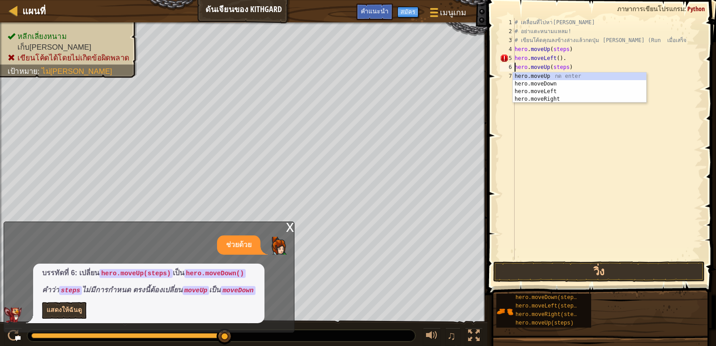
drag, startPoint x: 615, startPoint y: 148, endPoint x: 620, endPoint y: 147, distance: 5.0
click at [618, 147] on div "# เคลื่อนที่ไปหา[PERSON_NAME] # อย่าแตะหนามแหลม! # เขียนโค้ดคุณลงข้างล่างแล้วกด…" at bounding box center [608, 148] width 190 height 260
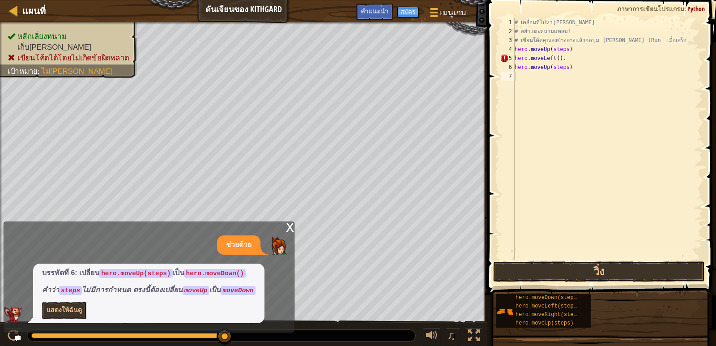
click at [287, 223] on div "x" at bounding box center [290, 226] width 8 height 9
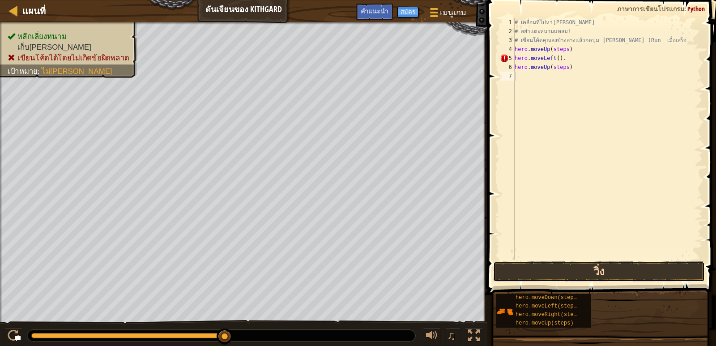
click at [559, 272] on button "วิ่ง" at bounding box center [599, 271] width 212 height 21
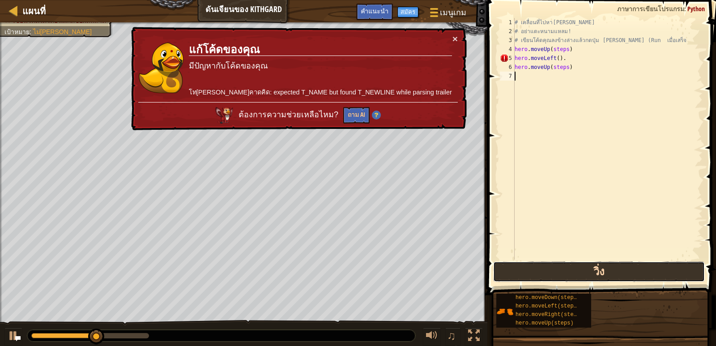
click at [560, 272] on button "วิ่ง" at bounding box center [599, 271] width 212 height 21
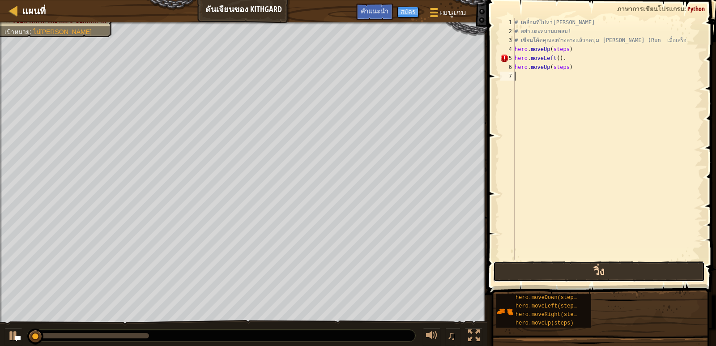
click at [560, 271] on button "วิ่ง" at bounding box center [599, 271] width 212 height 21
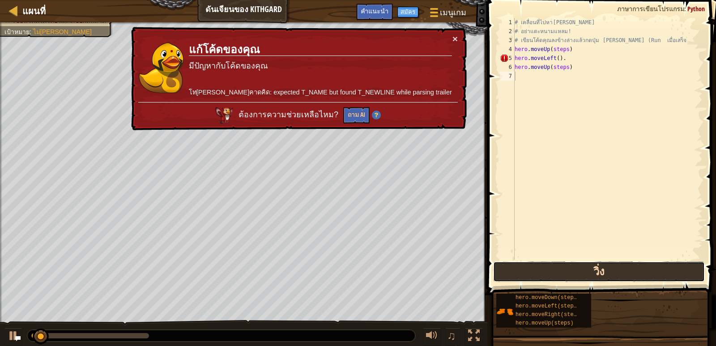
click at [560, 271] on button "วิ่ง" at bounding box center [599, 271] width 212 height 21
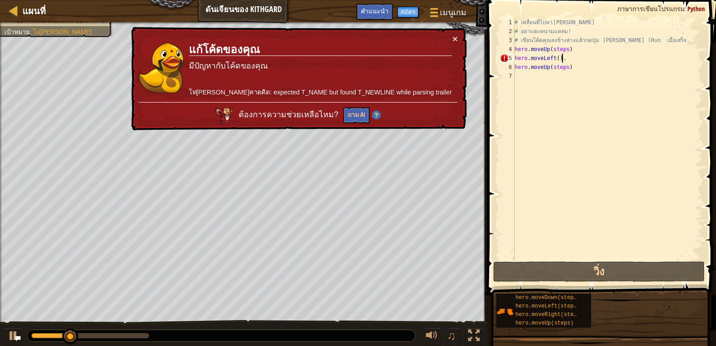
click at [608, 55] on div "# เคลื่อนที่ไปหา[PERSON_NAME] # อย่าแตะหนามแหลม! # เขียนโค้ดคุณลงข้างล่างแล้วกด…" at bounding box center [608, 148] width 190 height 260
click at [557, 56] on div "# เคลื่อนที่ไปหา[PERSON_NAME] # อย่าแตะหนามแหลม! # เขียนโค้ดคุณลงข้างล่างแล้วกด…" at bounding box center [608, 148] width 190 height 260
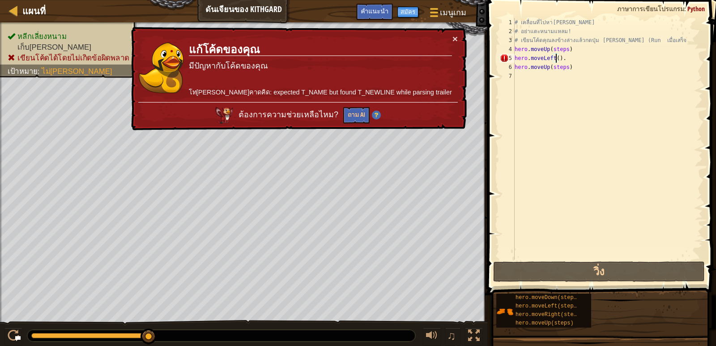
type textarea "hero.moveLeft(1)."
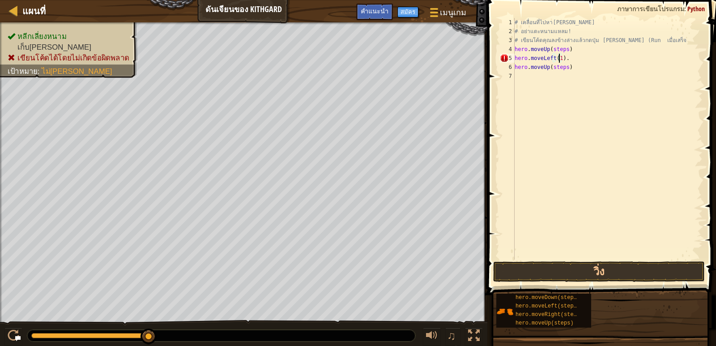
click at [597, 104] on div "# เคลื่อนที่ไปหา[PERSON_NAME] # อย่าแตะหนามแหลม! # เขียนโค้ดคุณลงข้างล่างแล้วกด…" at bounding box center [608, 148] width 190 height 260
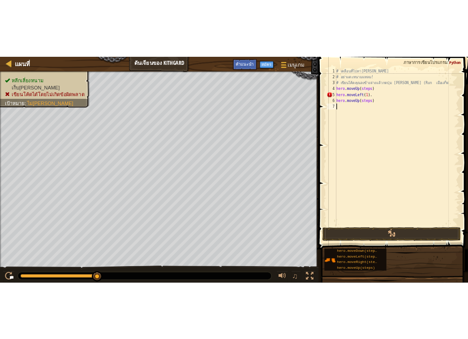
scroll to position [4, 0]
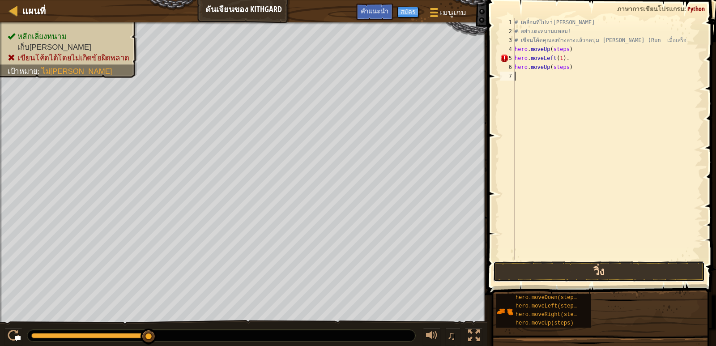
click at [563, 264] on button "วิ่ง" at bounding box center [599, 271] width 212 height 21
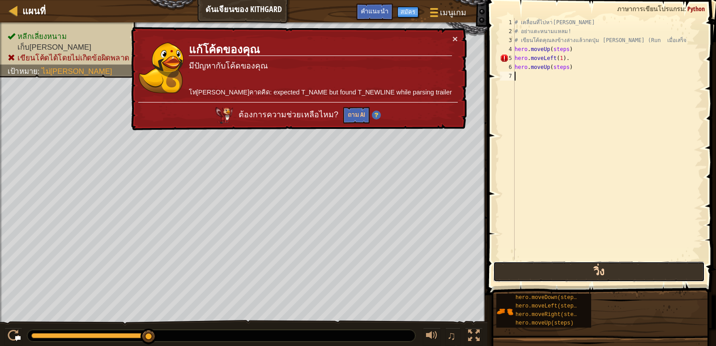
click at [564, 263] on button "วิ่ง" at bounding box center [599, 271] width 212 height 21
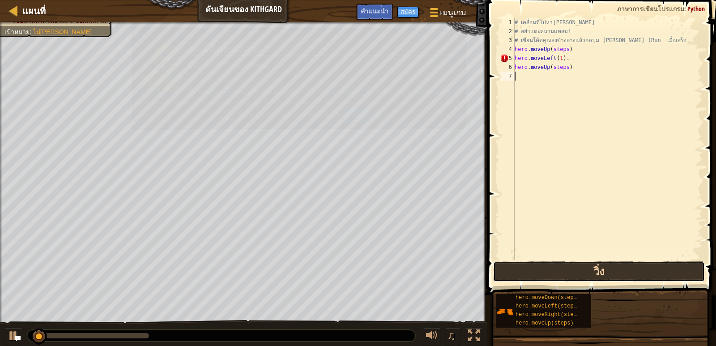
click at [565, 263] on button "วิ่ง" at bounding box center [599, 271] width 212 height 21
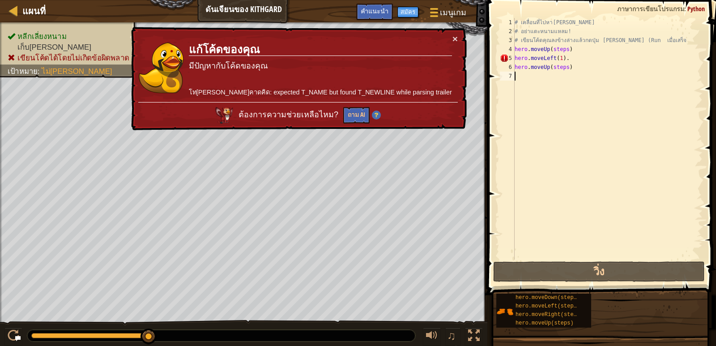
click at [566, 51] on div "# เคลื่อนที่ไปหา[PERSON_NAME] # อย่าแตะหนามแหลม! # เขียนโค้ดคุณลงข้างล่างแล้วกด…" at bounding box center [608, 148] width 190 height 260
click at [564, 51] on div "# เคลื่อนที่ไปหา[PERSON_NAME] # อย่าแตะหนามแหลม! # เขียนโค้ดคุณลงข้างล่างแล้วกด…" at bounding box center [608, 148] width 190 height 260
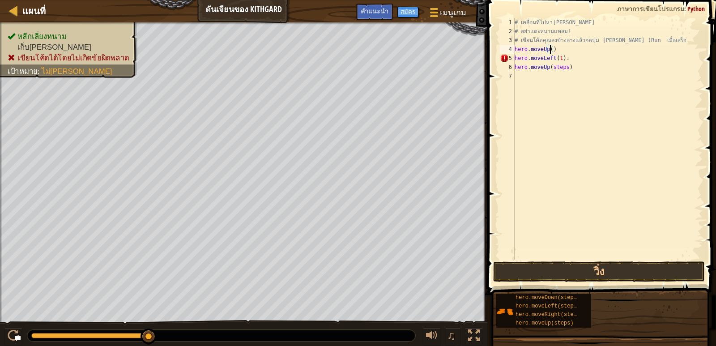
click at [565, 65] on div "# เคลื่อนที่ไปหา[PERSON_NAME] # อย่าแตะหนามแหลม! # เขียนโค้ดคุณลงข้างล่างแล้วกด…" at bounding box center [608, 148] width 190 height 260
type textarea "hero.moveUp(steps)"
